Goal: Task Accomplishment & Management: Manage account settings

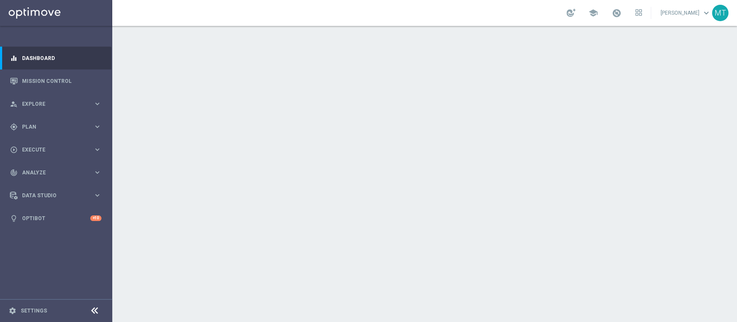
click at [18, 259] on sidenavbar "equalizer Dashboard Mission Control" at bounding box center [56, 161] width 112 height 322
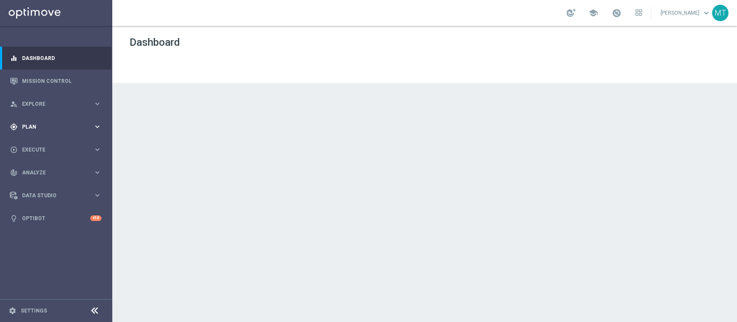
click at [36, 120] on div "gps_fixed Plan keyboard_arrow_right" at bounding box center [55, 126] width 111 height 23
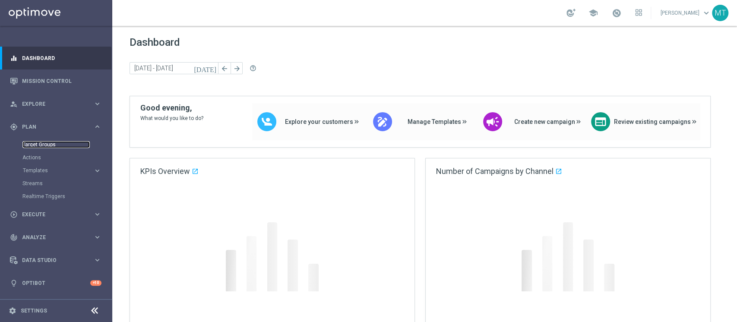
click at [37, 145] on link "Target Groups" at bounding box center [55, 144] width 67 height 7
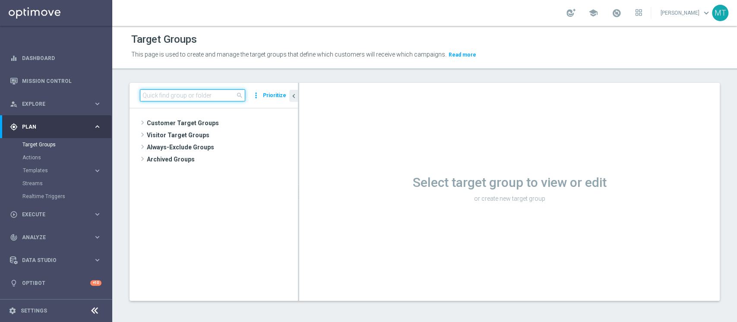
click at [183, 92] on input at bounding box center [192, 95] width 105 height 12
paste input "NEW 2025 Silver Attivi_ 15<ggr>84,99_con saldo"
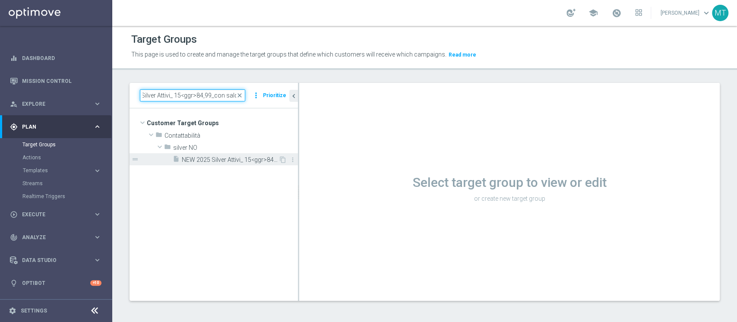
type input "NEW 2025 Silver Attivi_ 15<ggr>84,99_con saldo"
click at [221, 161] on span "NEW 2025 Silver Attivi_ 15<ggr>84,99_con saldo" at bounding box center [230, 159] width 97 height 7
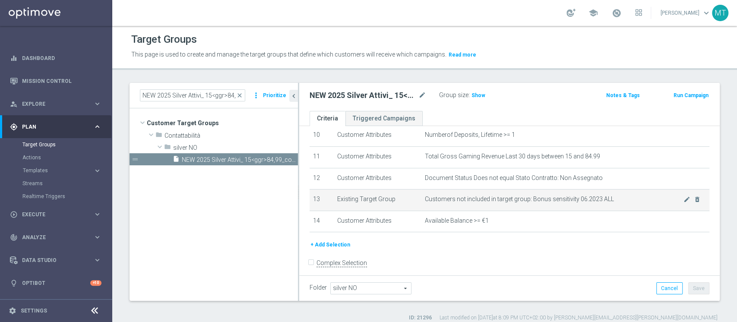
scroll to position [224, 0]
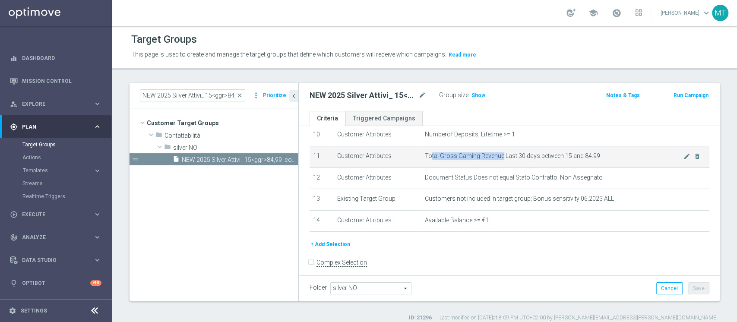
drag, startPoint x: 425, startPoint y: 159, endPoint x: 496, endPoint y: 161, distance: 71.2
click at [496, 160] on span "Total Gross Gaming Revenue Last 30 days between 15 and 84.99" at bounding box center [554, 155] width 259 height 7
